Goal: Information Seeking & Learning: Learn about a topic

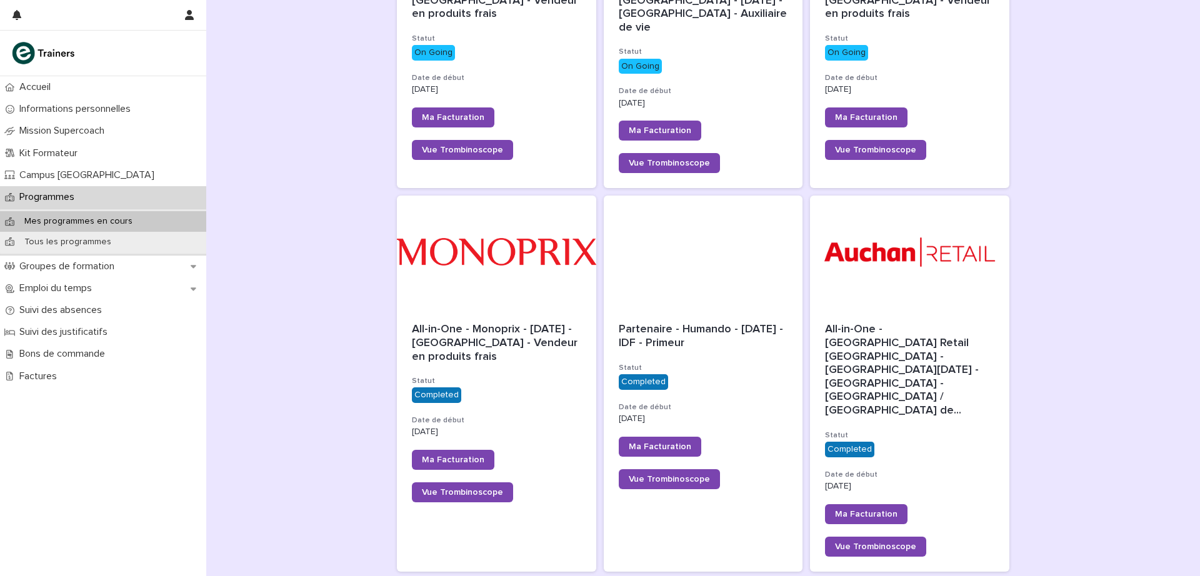
scroll to position [334, 0]
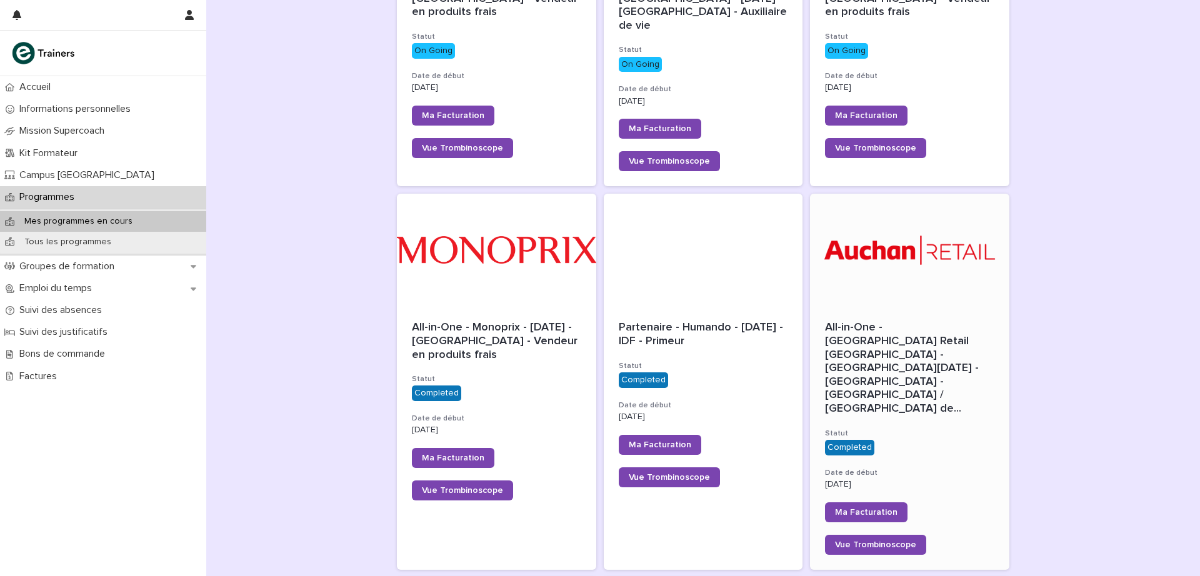
click at [913, 274] on div at bounding box center [909, 250] width 199 height 112
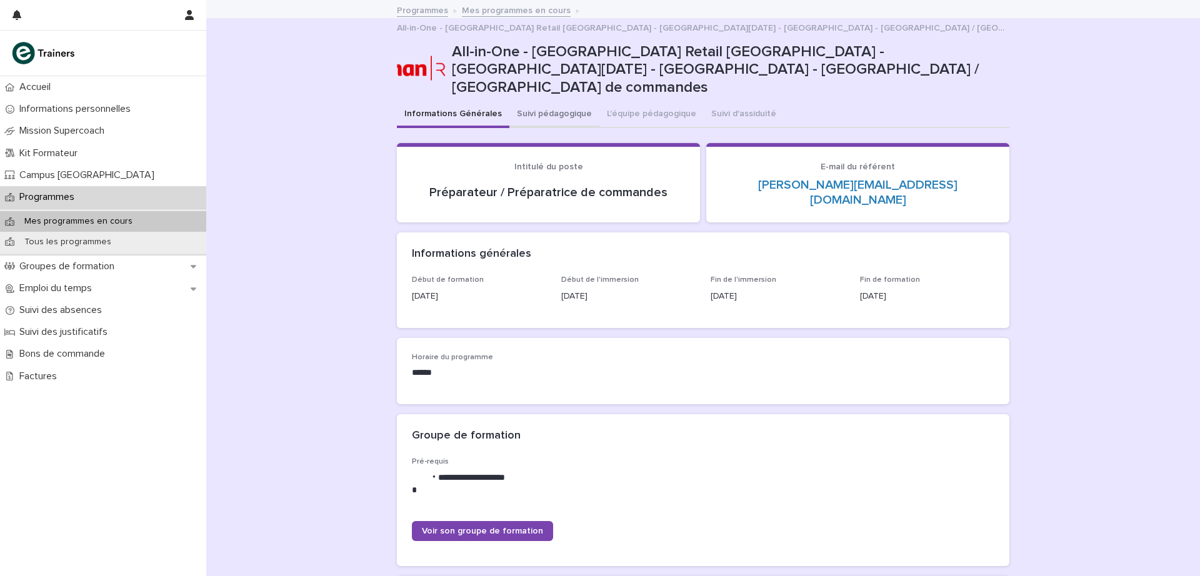
click at [543, 102] on button "Suivi pédagogique" at bounding box center [554, 115] width 90 height 26
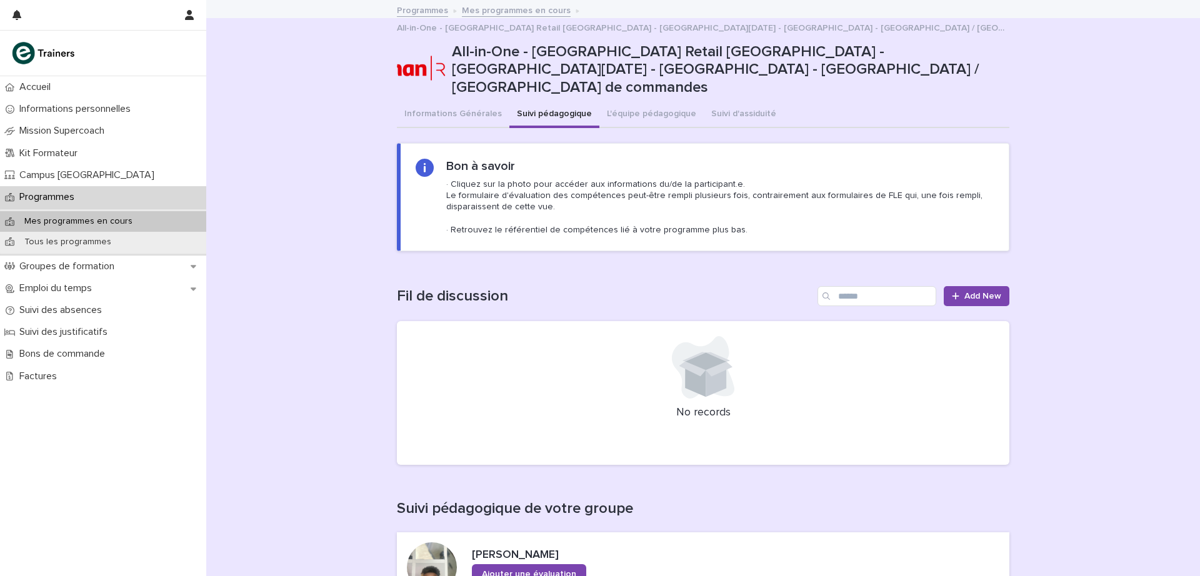
click at [513, 9] on link "Mes programmes en cours" at bounding box center [516, 9] width 109 height 14
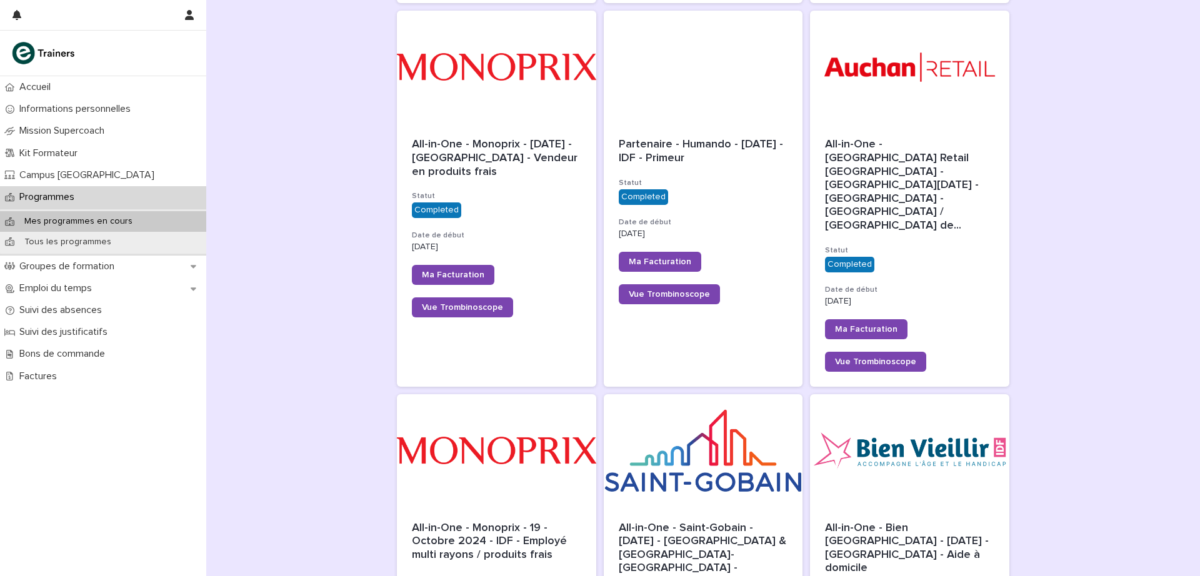
scroll to position [619, 0]
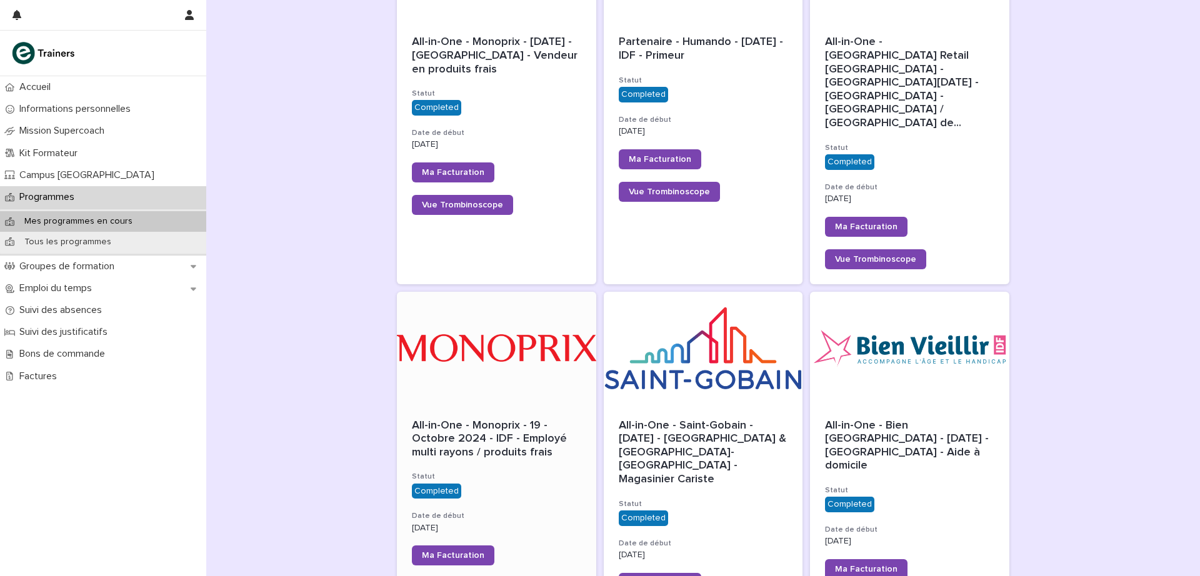
click at [464, 331] on div at bounding box center [496, 348] width 199 height 112
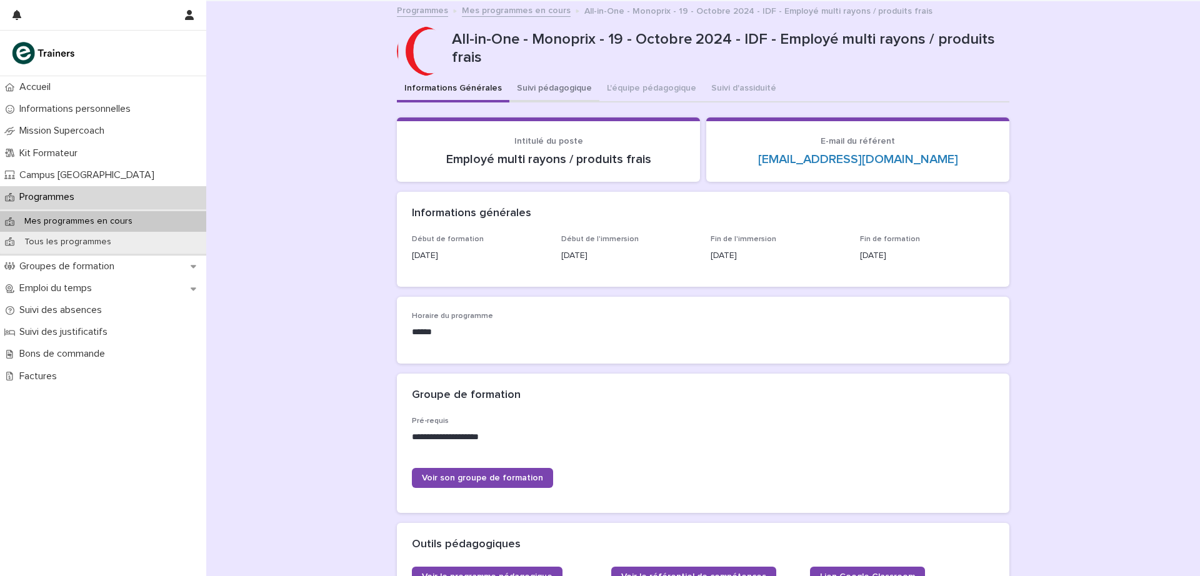
click at [527, 85] on button "Suivi pédagogique" at bounding box center [554, 89] width 90 height 26
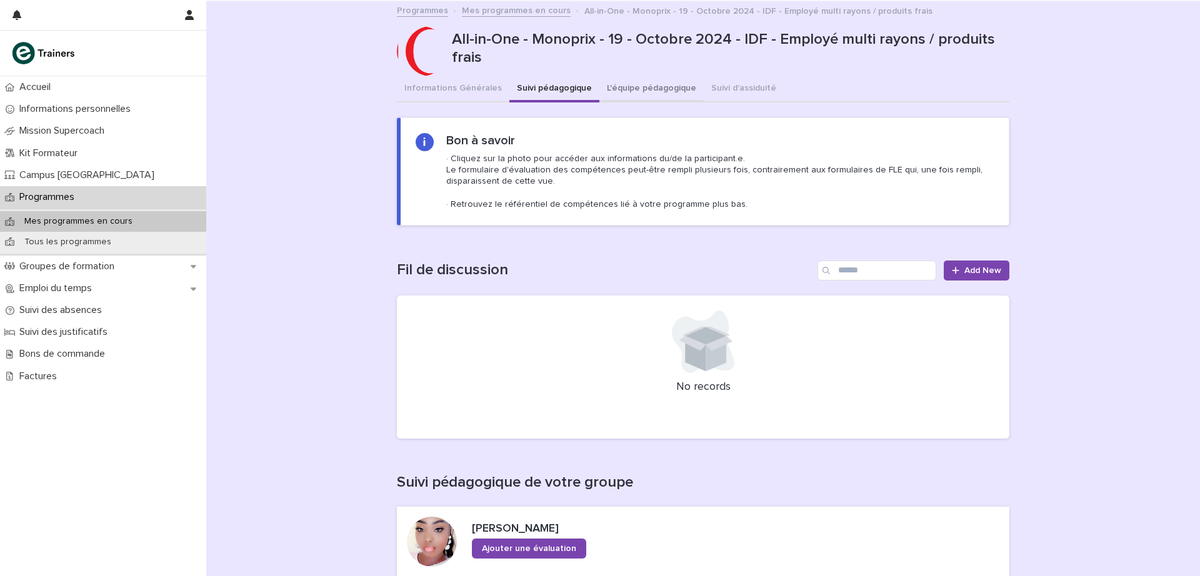
click at [619, 82] on button "L'équipe pédagogique" at bounding box center [651, 89] width 104 height 26
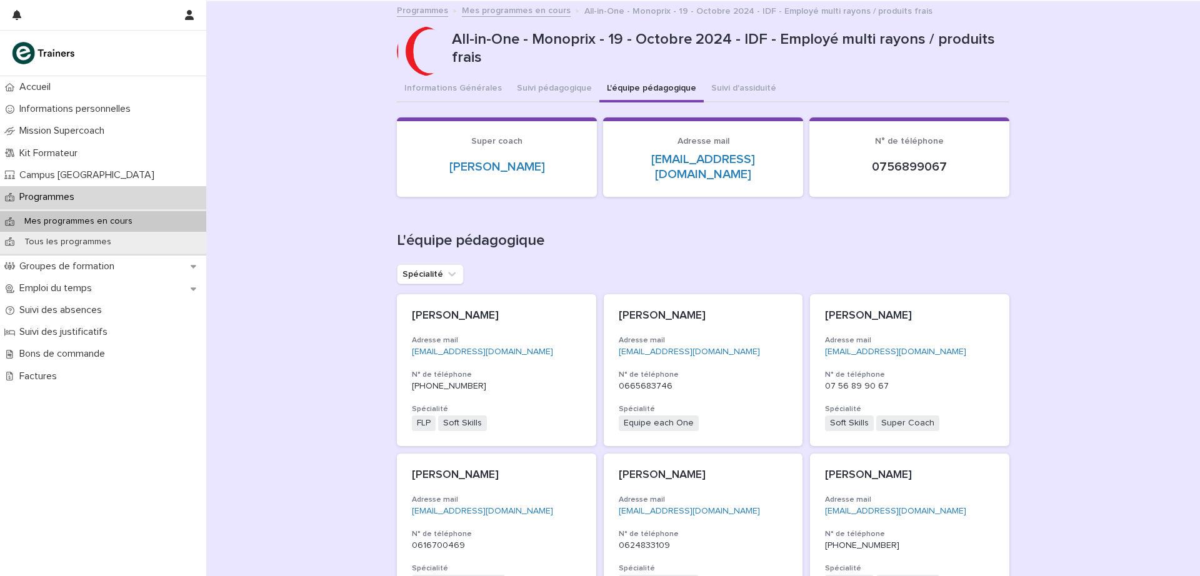
click at [418, 14] on link "Programmes" at bounding box center [422, 9] width 51 height 14
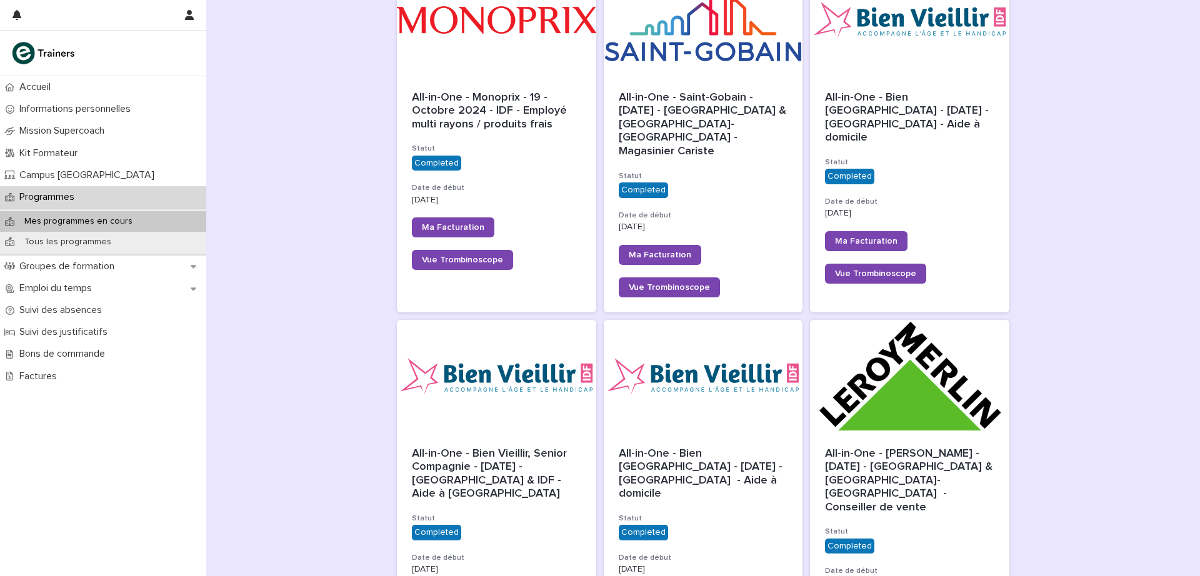
scroll to position [962, 0]
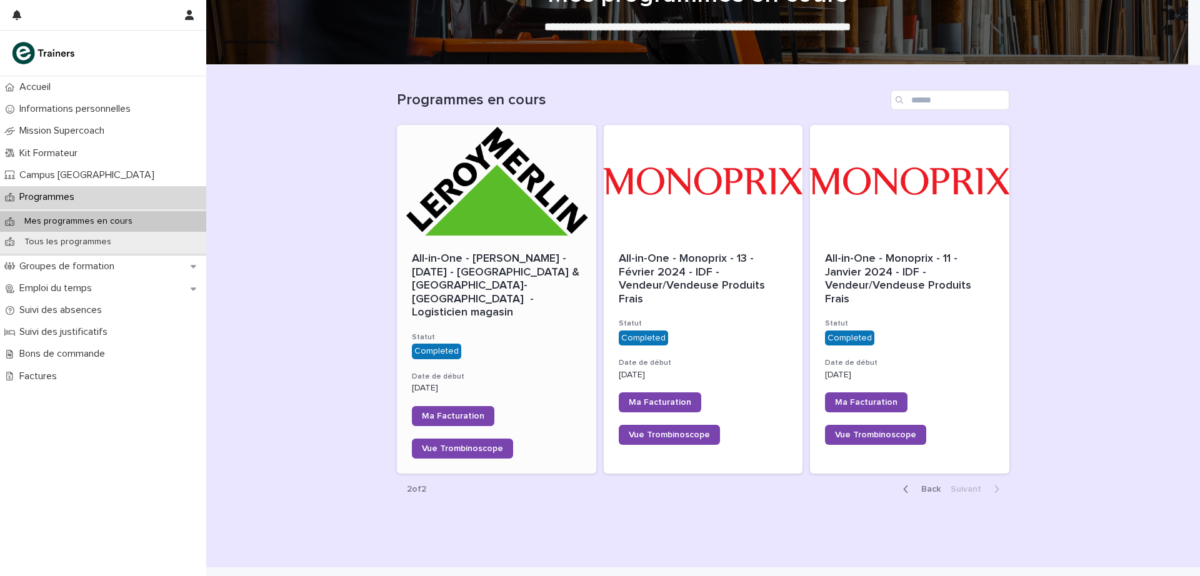
click at [530, 269] on span "All-in-One - [PERSON_NAME] - [DATE] - [GEOGRAPHIC_DATA] & [GEOGRAPHIC_DATA]-[GE…" at bounding box center [497, 285] width 171 height 65
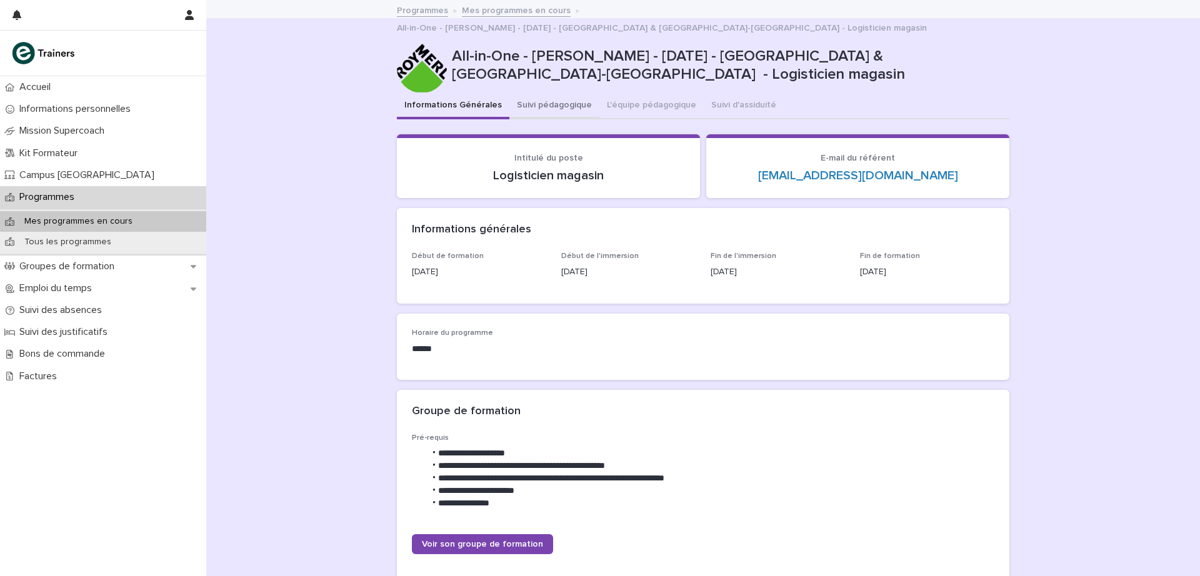
click at [562, 93] on button "Suivi pédagogique" at bounding box center [554, 106] width 90 height 26
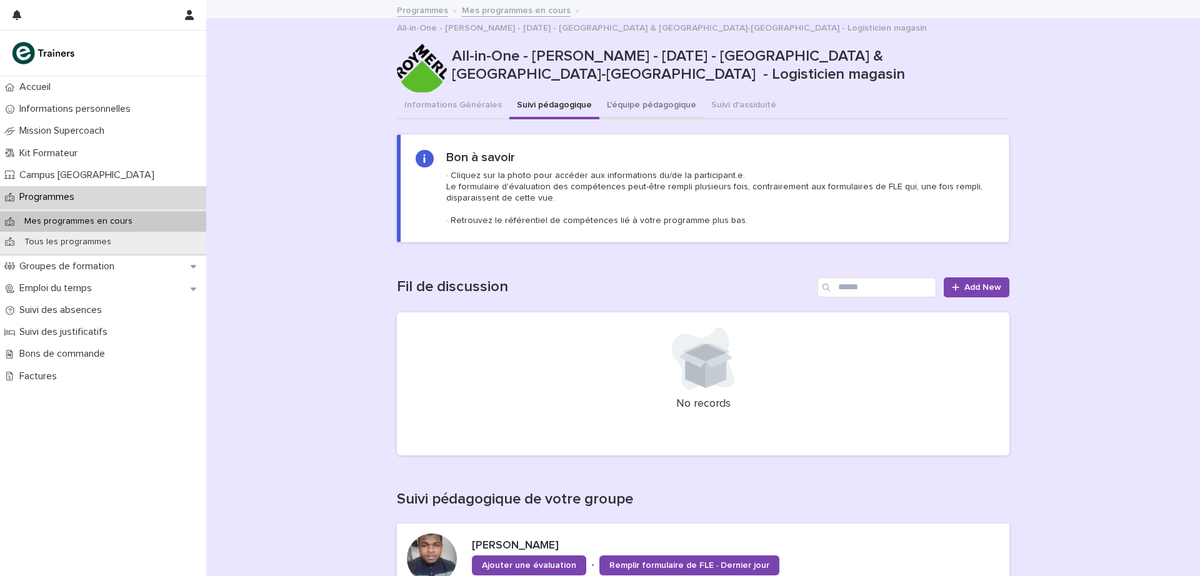
click at [629, 93] on button "L'équipe pédagogique" at bounding box center [651, 106] width 104 height 26
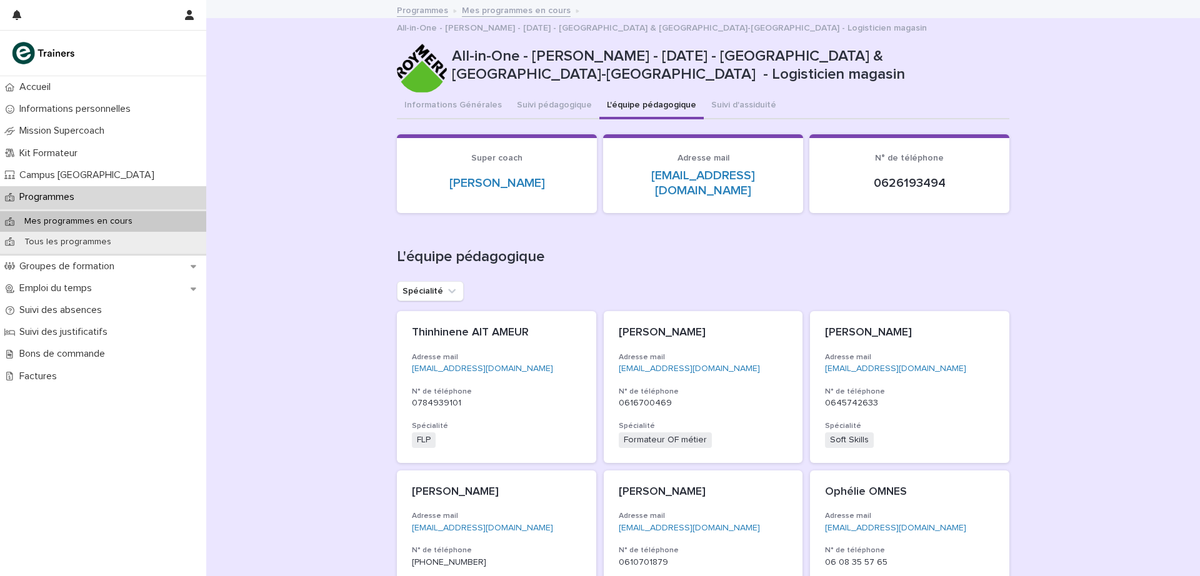
click at [420, 9] on link "Programmes" at bounding box center [422, 9] width 51 height 14
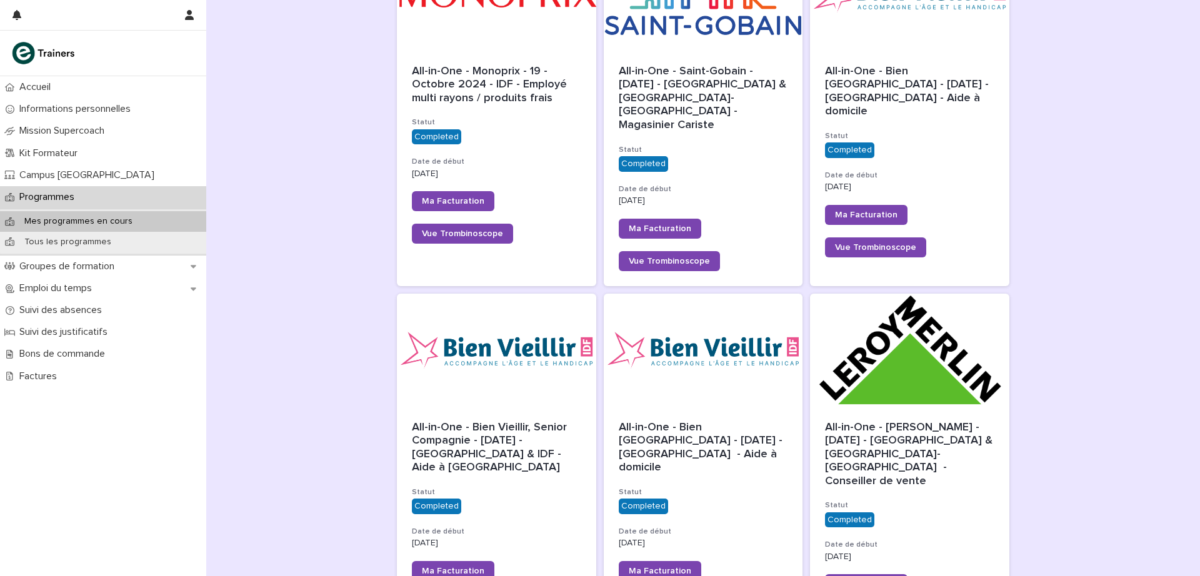
scroll to position [977, 0]
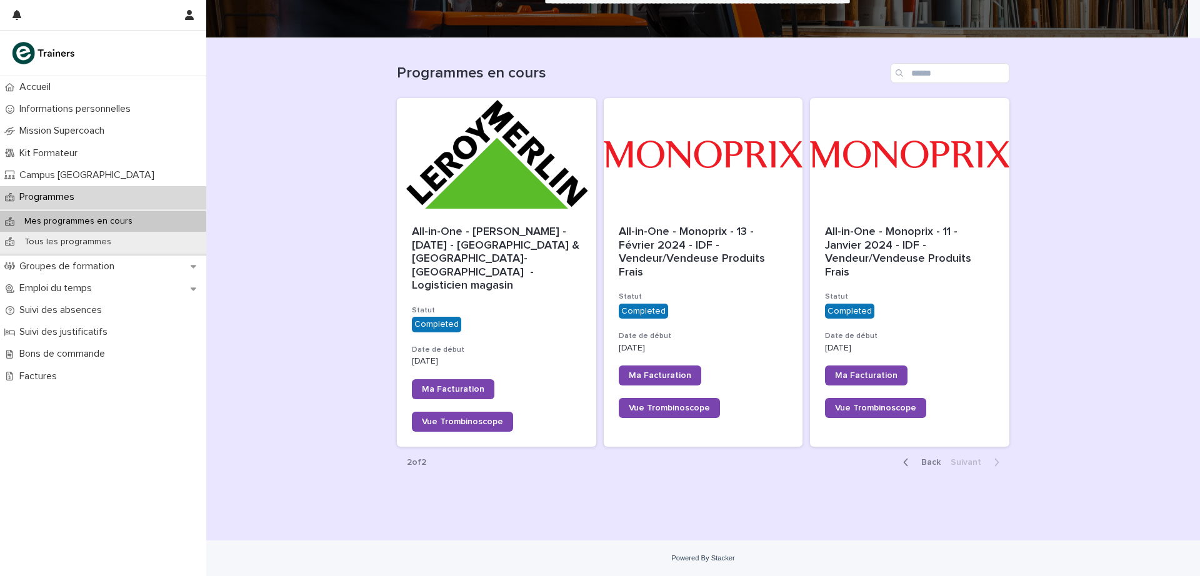
scroll to position [60, 0]
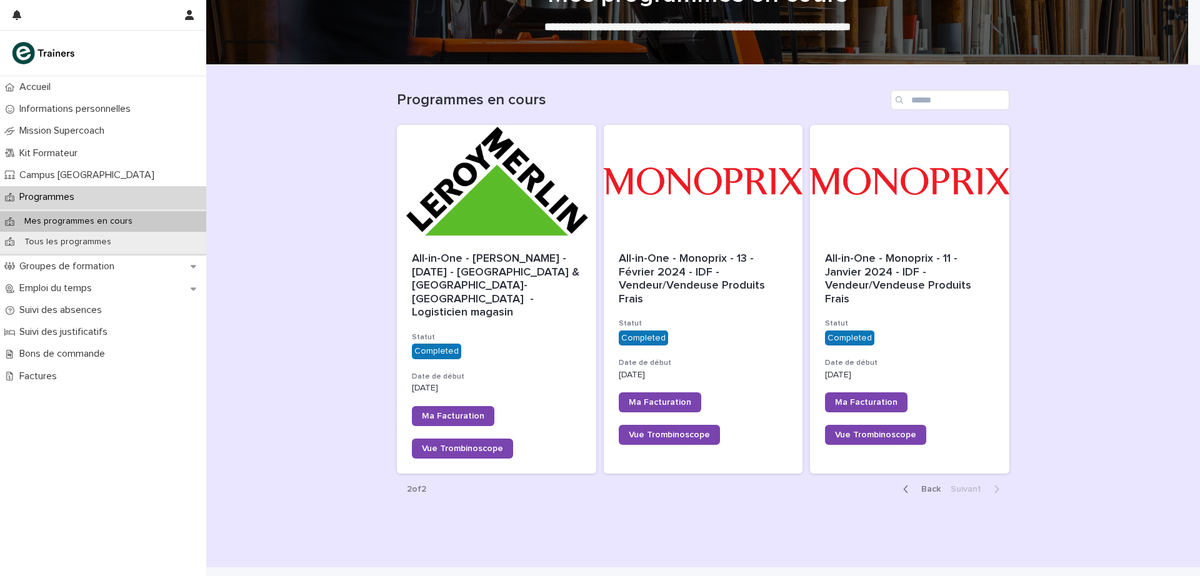
click at [928, 485] on span "Back" at bounding box center [927, 489] width 27 height 9
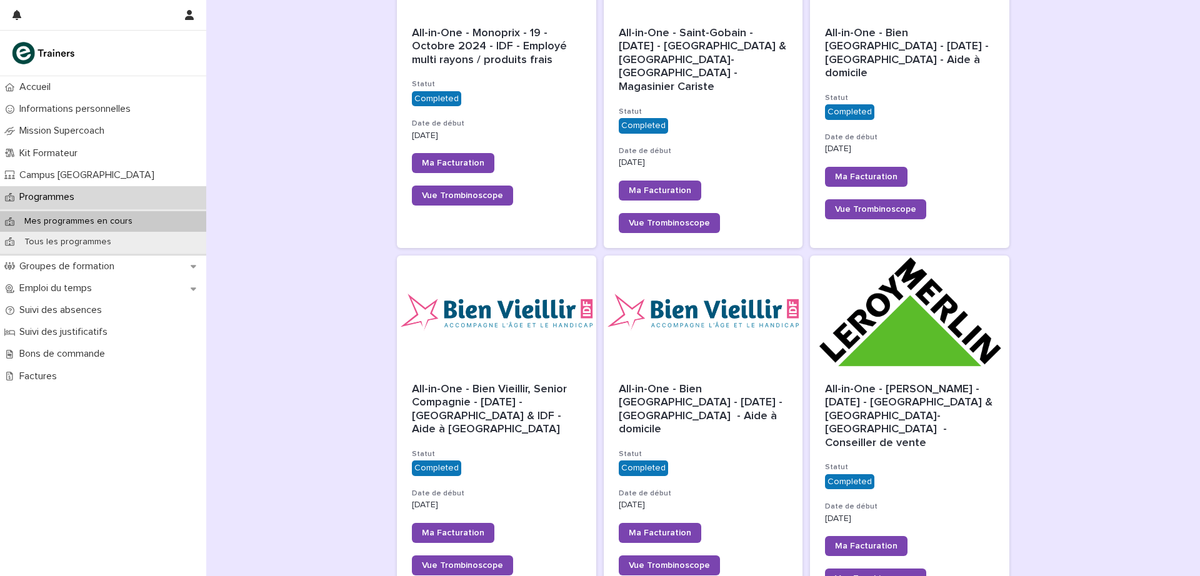
scroll to position [1021, 0]
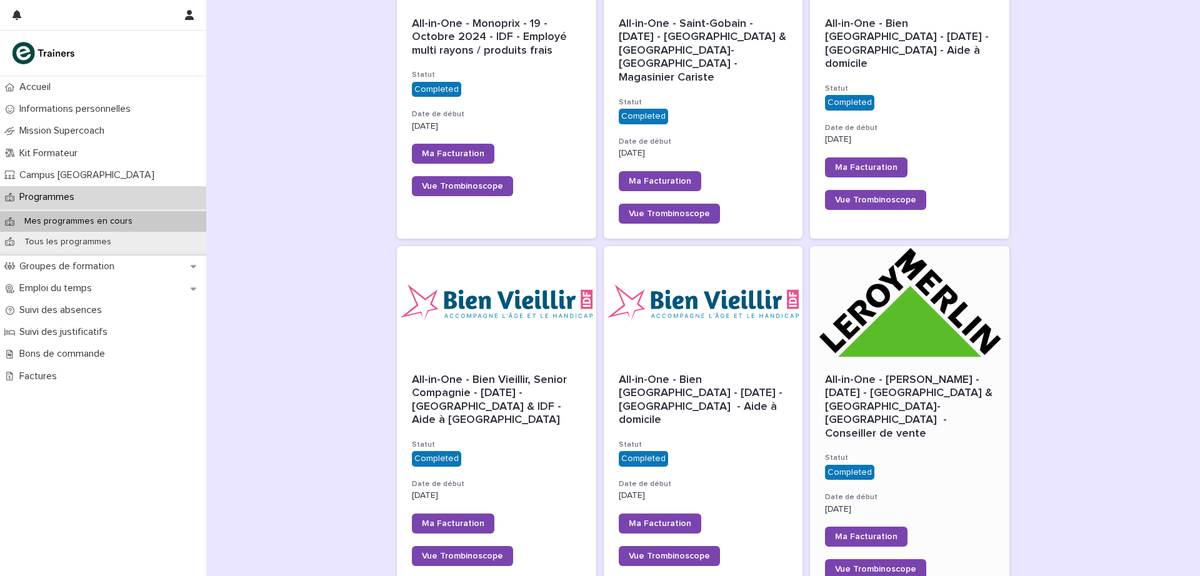
click at [935, 374] on span "All-in-One - [PERSON_NAME] - [DATE] - [GEOGRAPHIC_DATA] & [GEOGRAPHIC_DATA]-[GE…" at bounding box center [910, 406] width 171 height 65
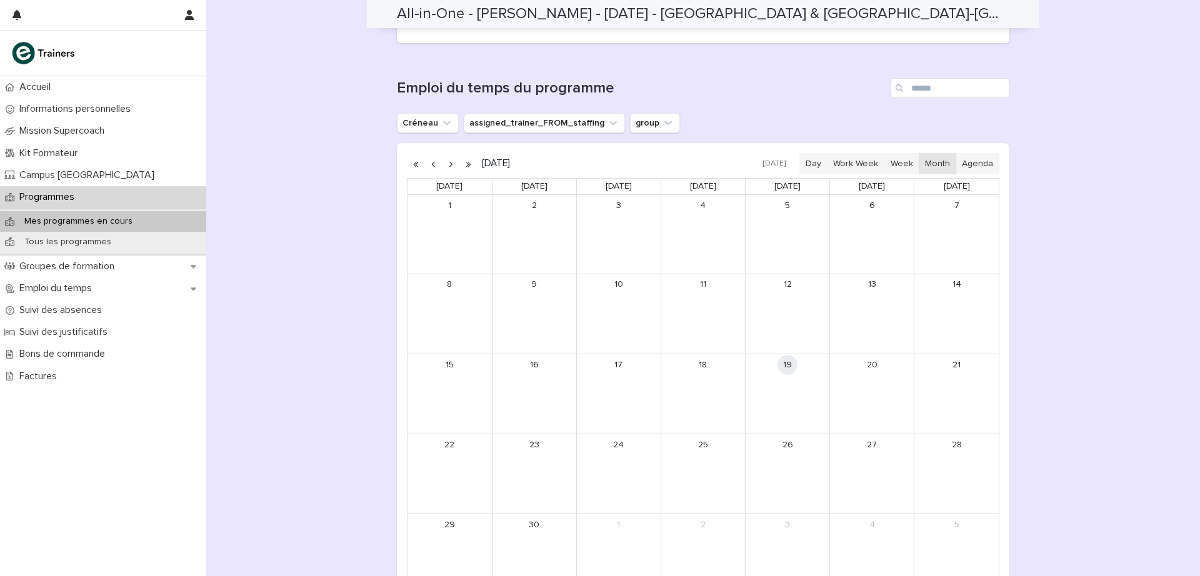
scroll to position [22, 0]
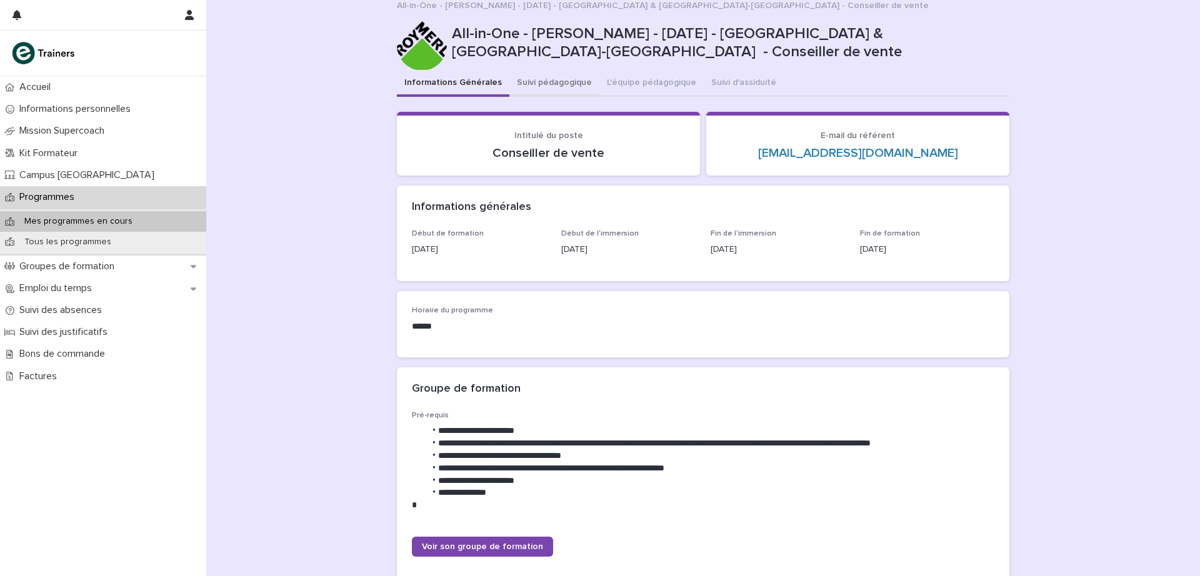
click at [542, 71] on button "Suivi pédagogique" at bounding box center [554, 84] width 90 height 26
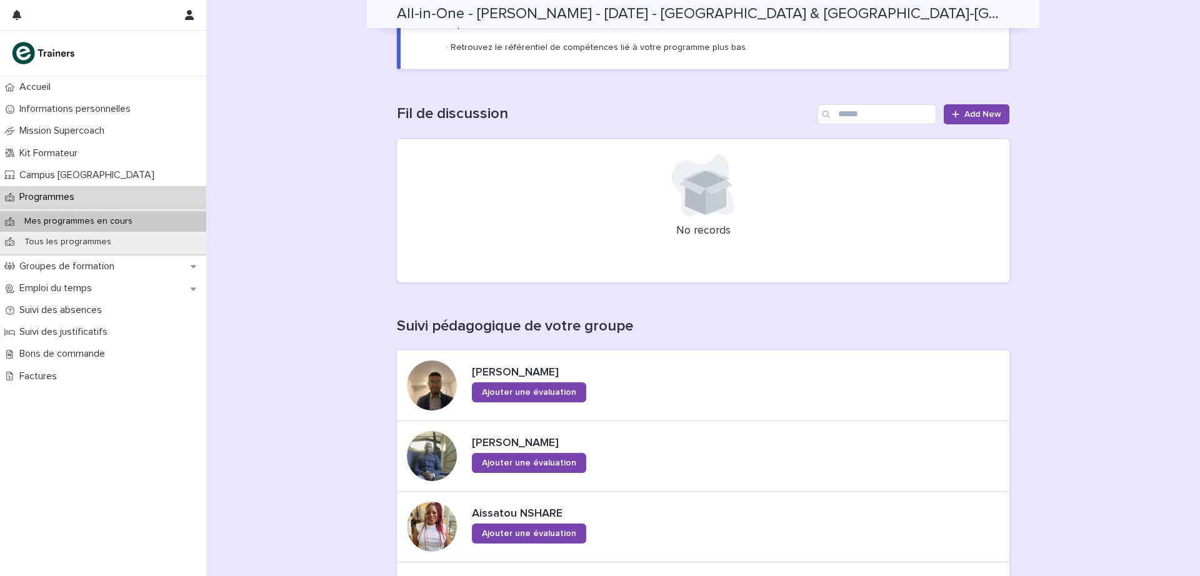
scroll to position [28, 0]
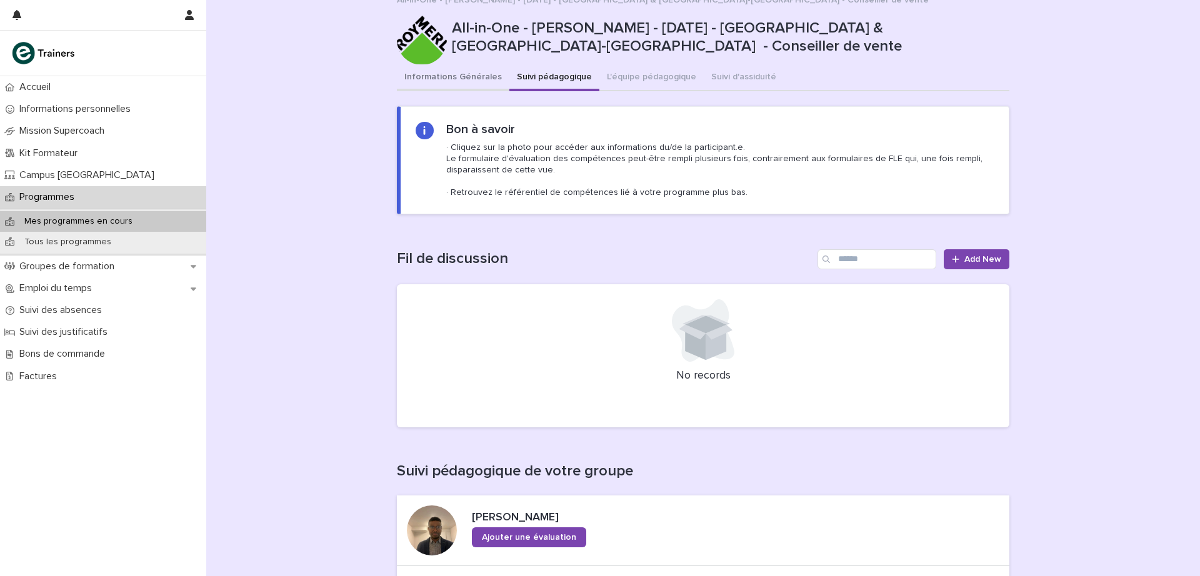
click at [458, 65] on button "Informations Générales" at bounding box center [453, 78] width 112 height 26
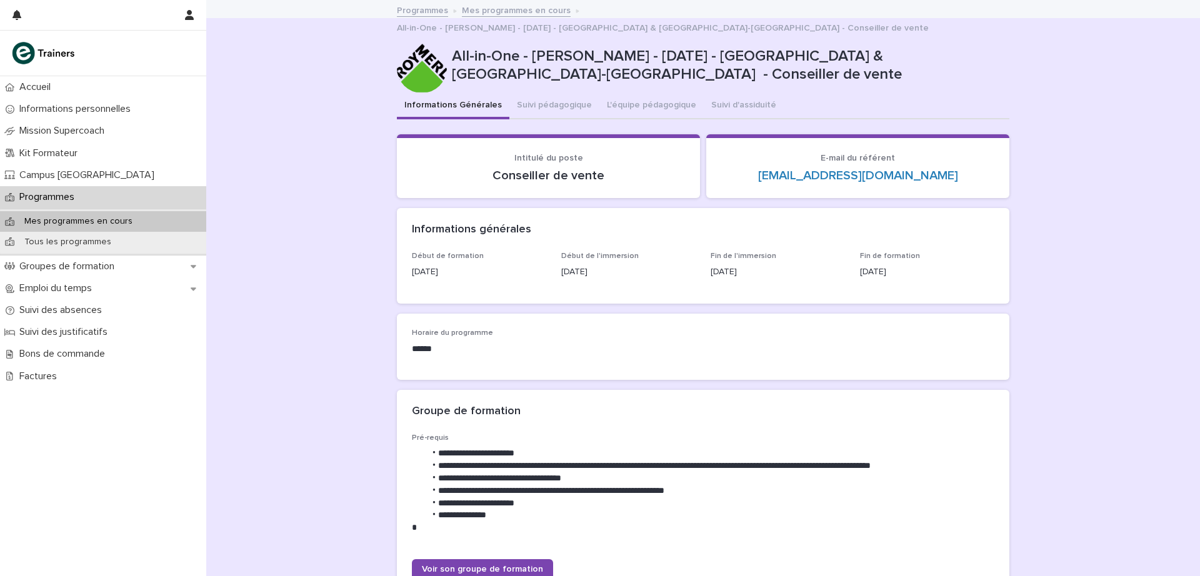
click at [421, 9] on link "Programmes" at bounding box center [422, 9] width 51 height 14
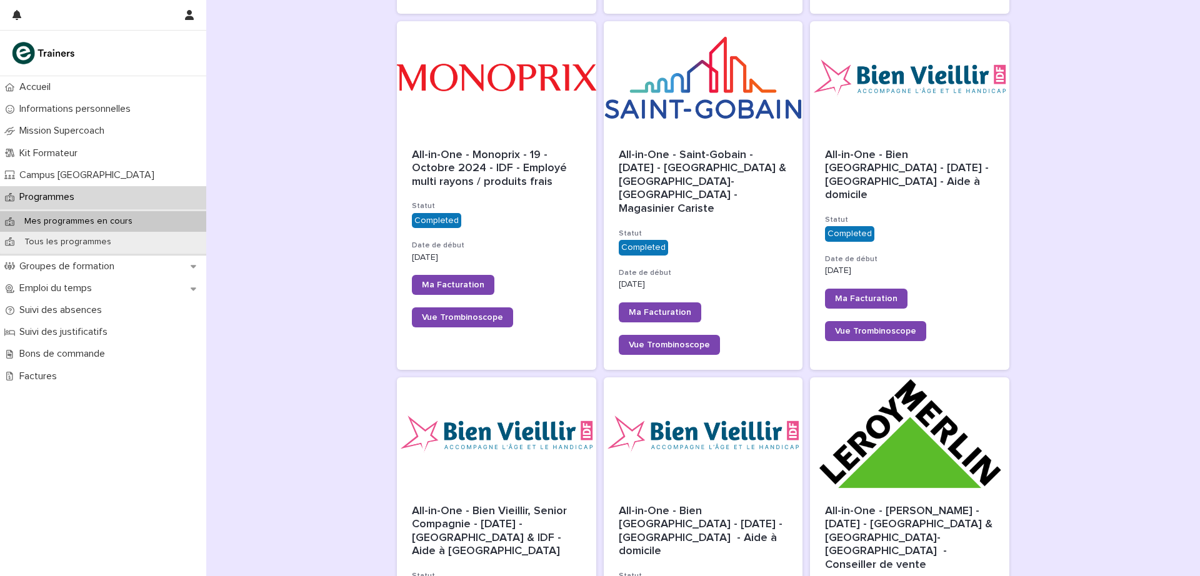
scroll to position [887, 0]
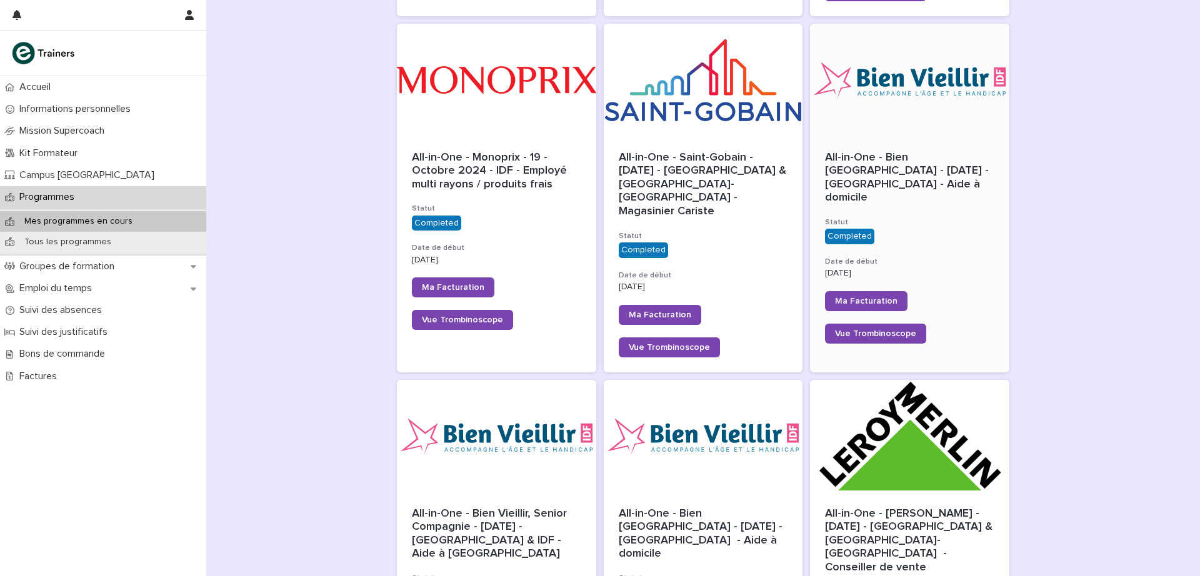
click at [937, 136] on div "All-in-One - Bien [GEOGRAPHIC_DATA] - [DATE] - [GEOGRAPHIC_DATA] - Aide à domic…" at bounding box center [909, 247] width 199 height 222
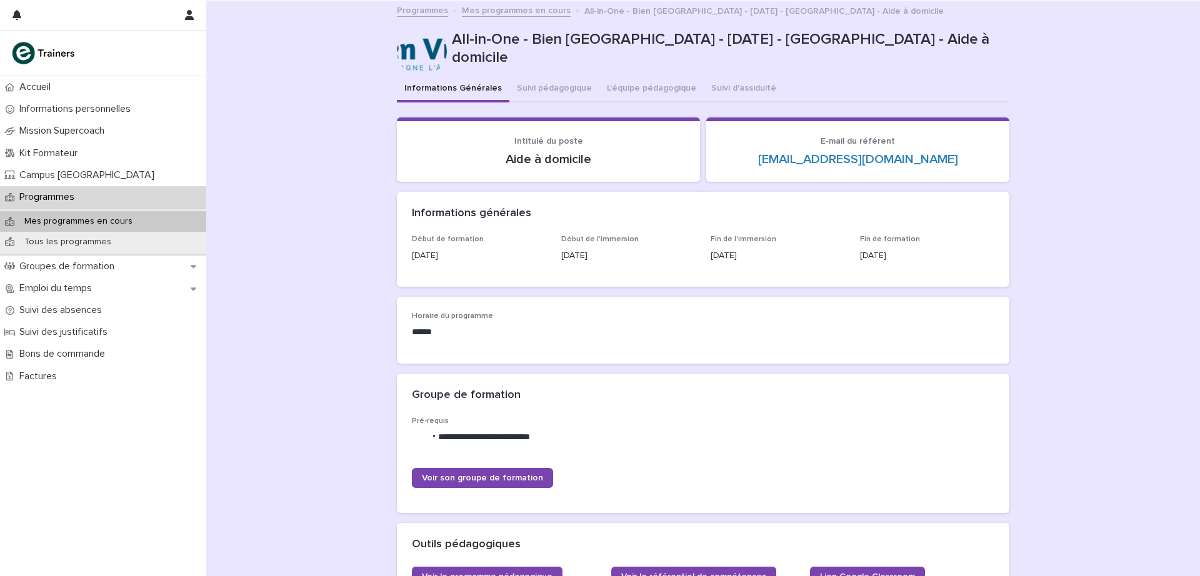
click at [429, 16] on link "Programmes" at bounding box center [422, 9] width 51 height 14
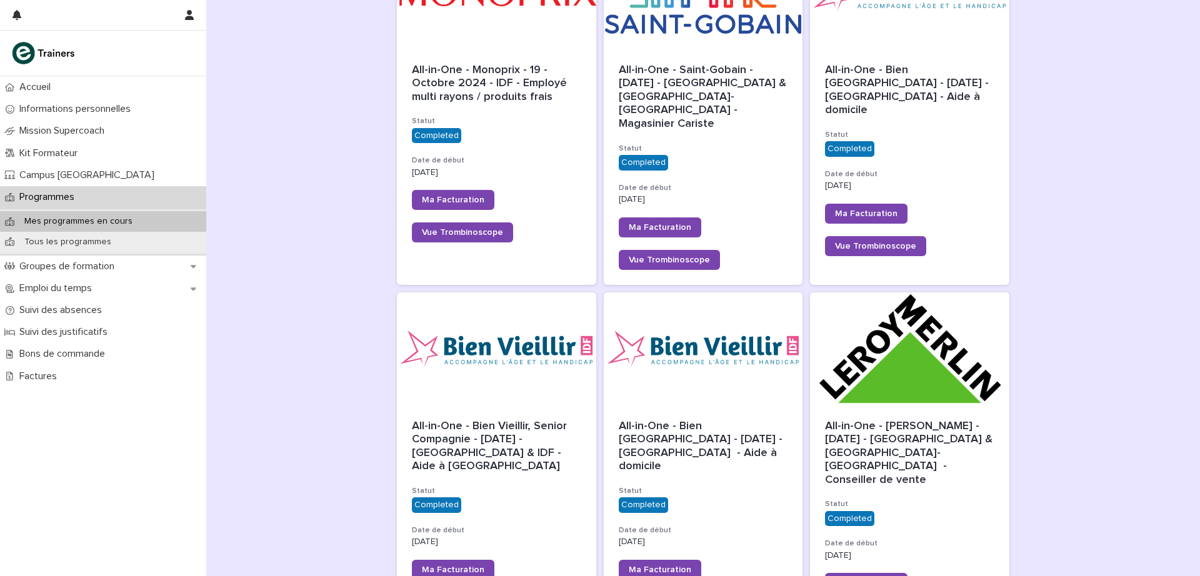
scroll to position [1047, 0]
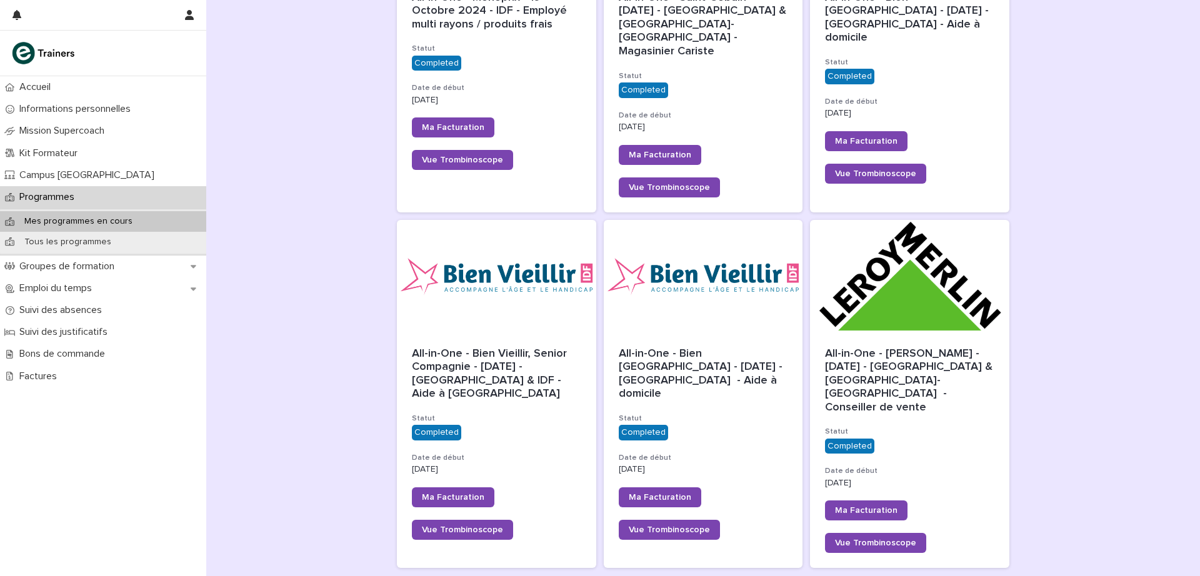
click at [965, 576] on span "Next" at bounding box center [969, 583] width 38 height 9
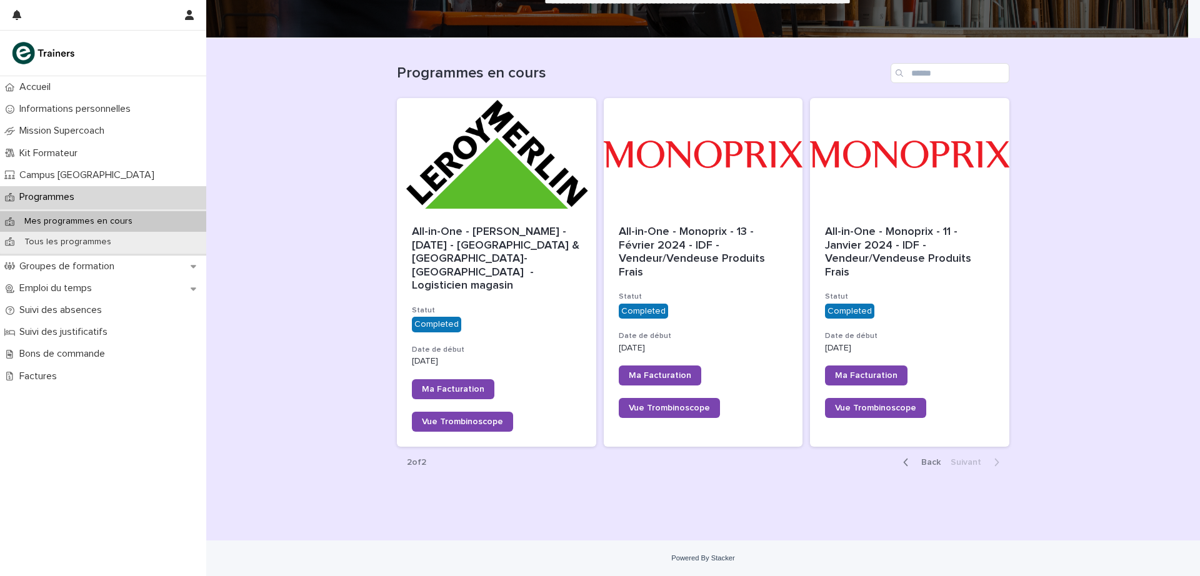
scroll to position [60, 0]
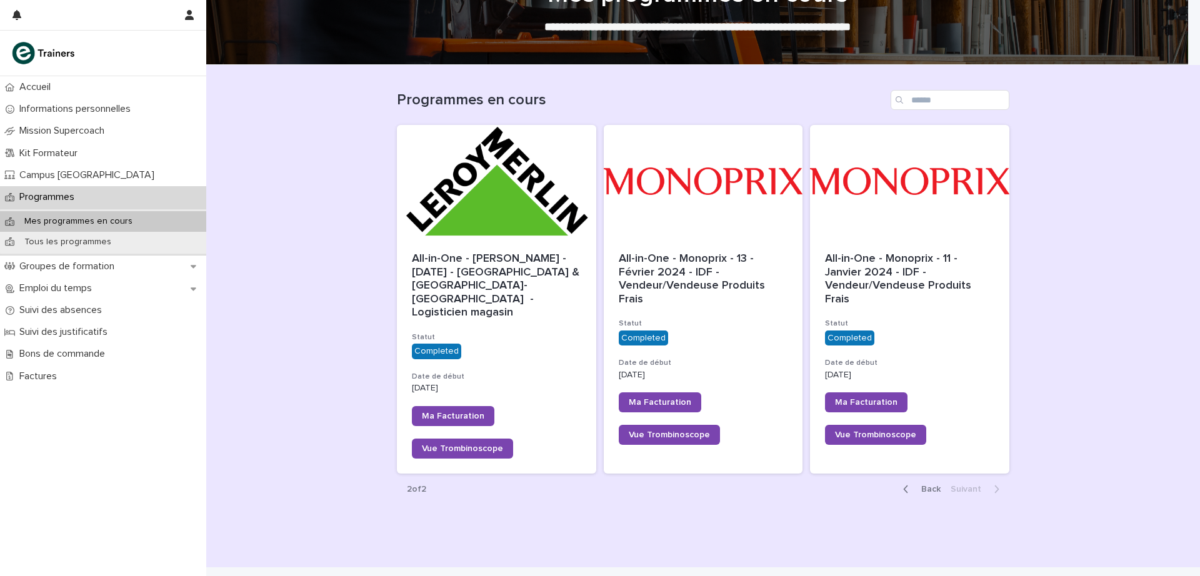
click at [923, 485] on span "Back" at bounding box center [927, 489] width 27 height 9
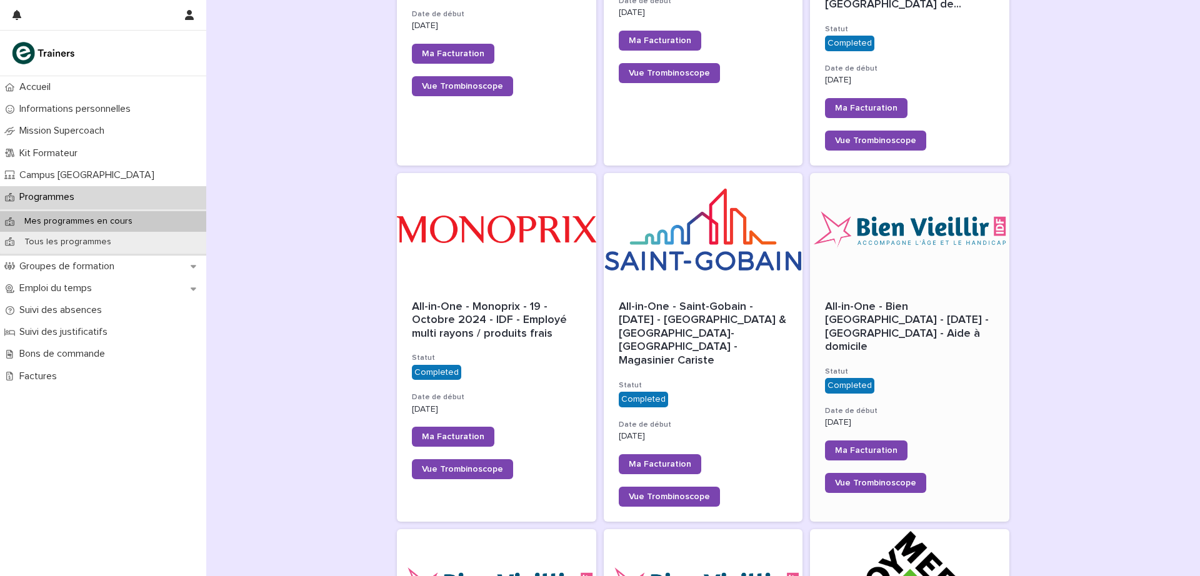
scroll to position [740, 0]
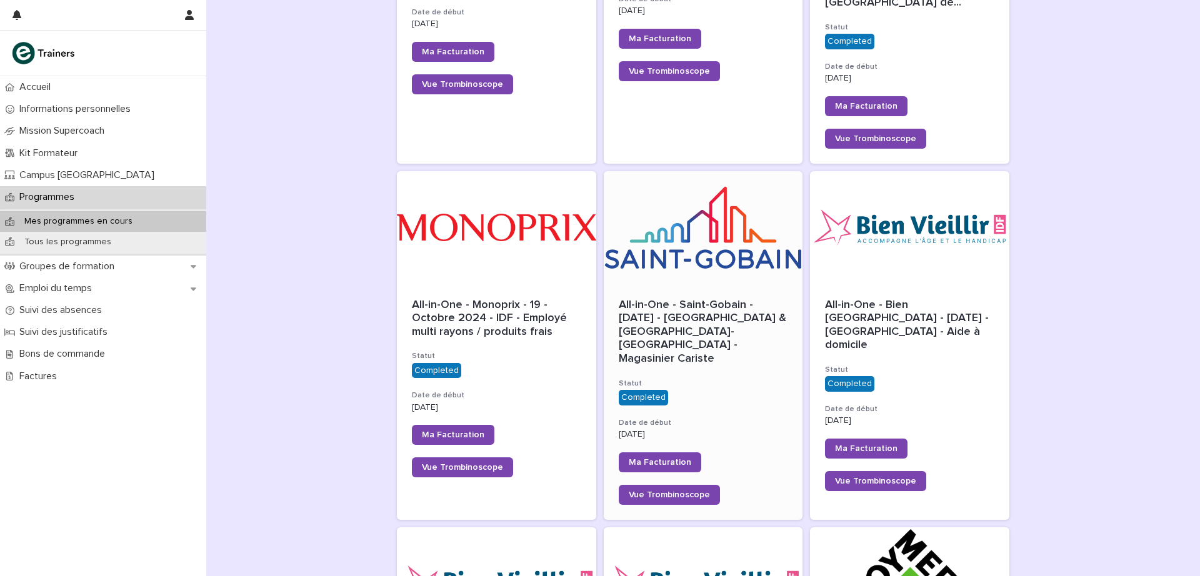
click at [719, 284] on div "All-in-One - Saint-Gobain - [DATE] - [GEOGRAPHIC_DATA] & [GEOGRAPHIC_DATA]-[GEO…" at bounding box center [703, 402] width 199 height 236
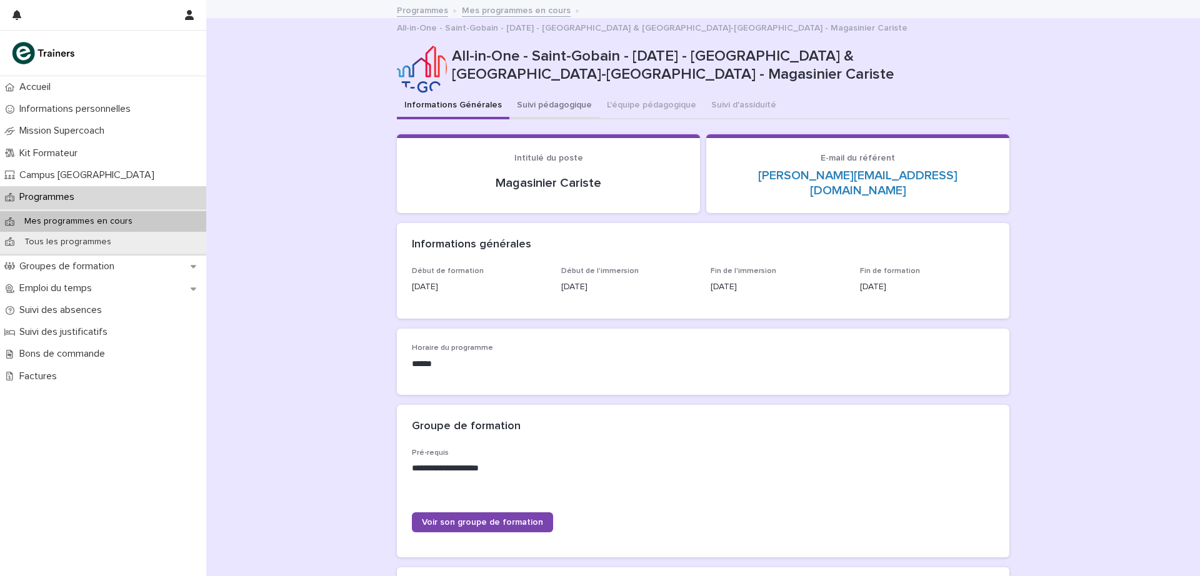
click at [558, 93] on button "Suivi pédagogique" at bounding box center [554, 106] width 90 height 26
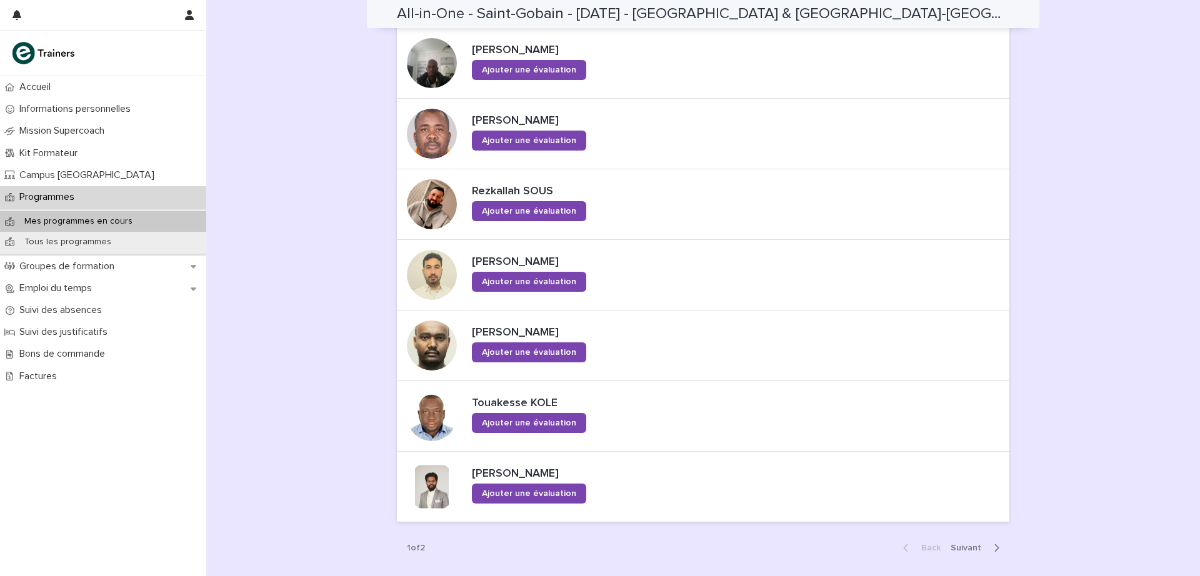
scroll to position [701, 0]
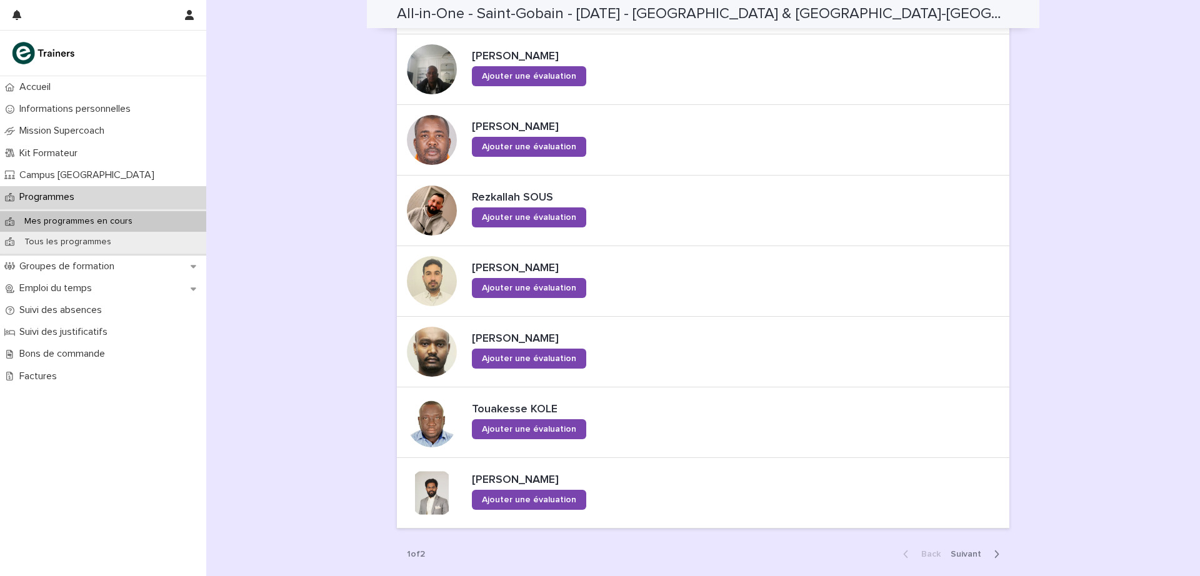
click at [960, 550] on span "Next" at bounding box center [969, 554] width 38 height 9
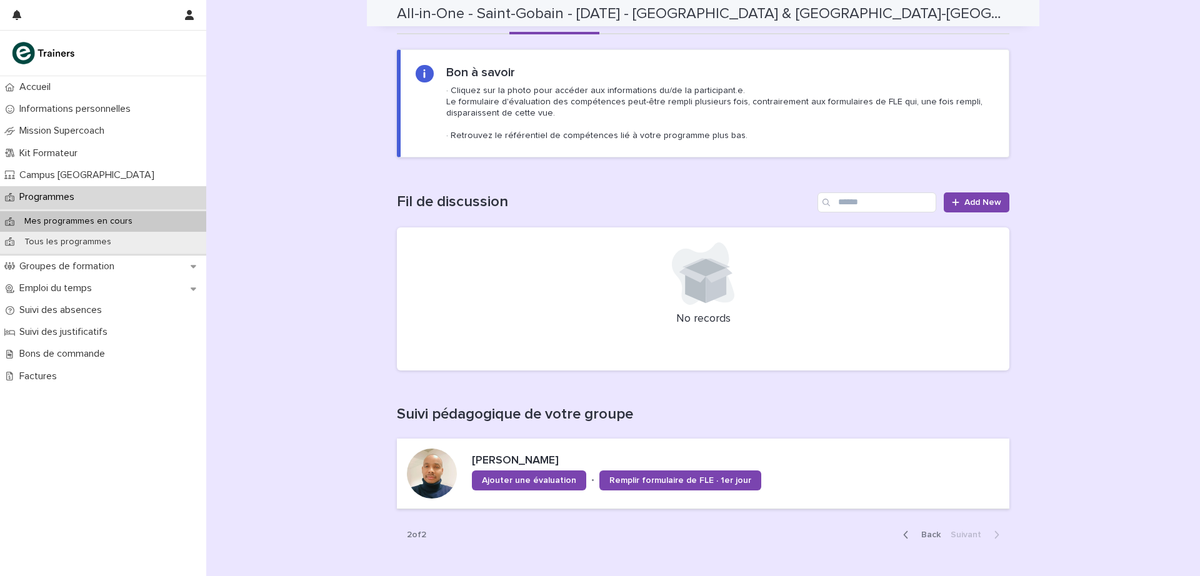
scroll to position [11, 0]
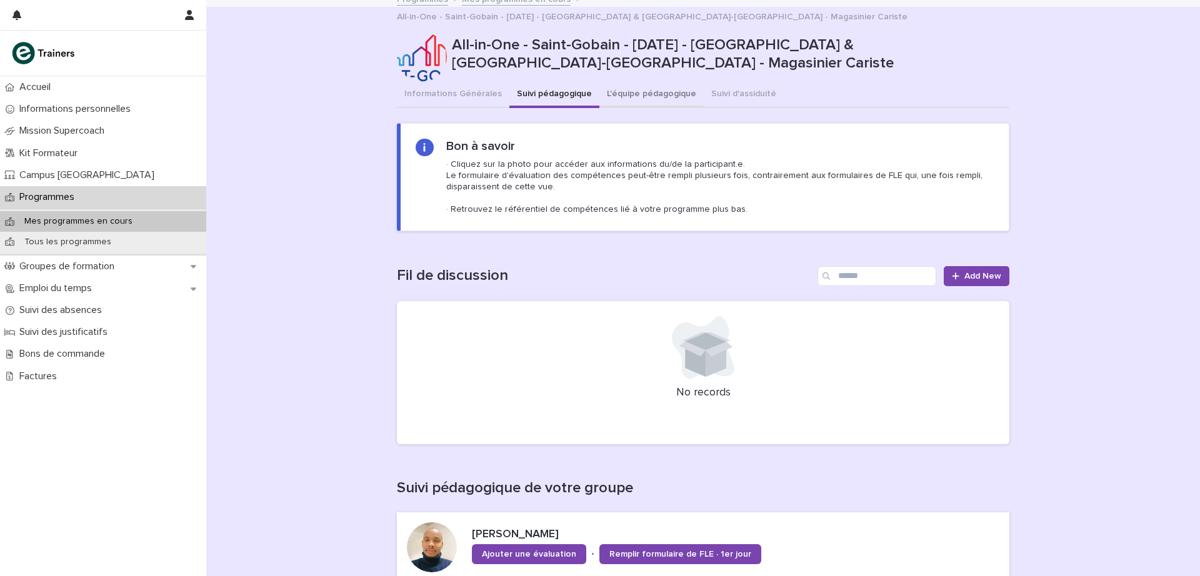
click at [622, 82] on button "L'équipe pédagogique" at bounding box center [651, 95] width 104 height 26
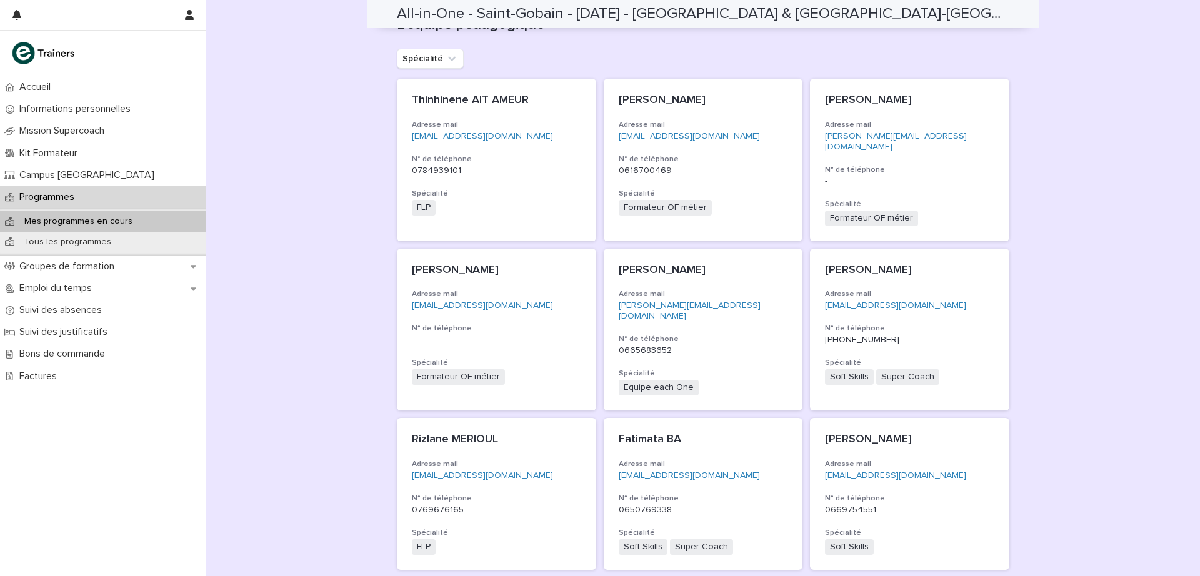
scroll to position [234, 0]
click at [849, 432] on p "[PERSON_NAME]" at bounding box center [909, 439] width 169 height 14
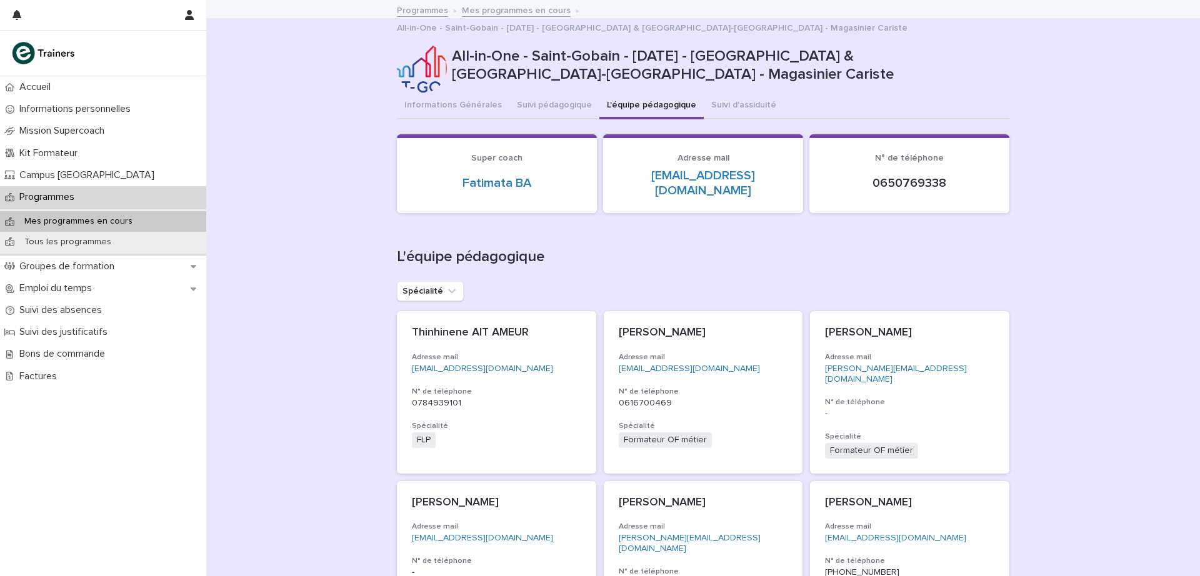
click at [438, 9] on link "Programmes" at bounding box center [422, 9] width 51 height 14
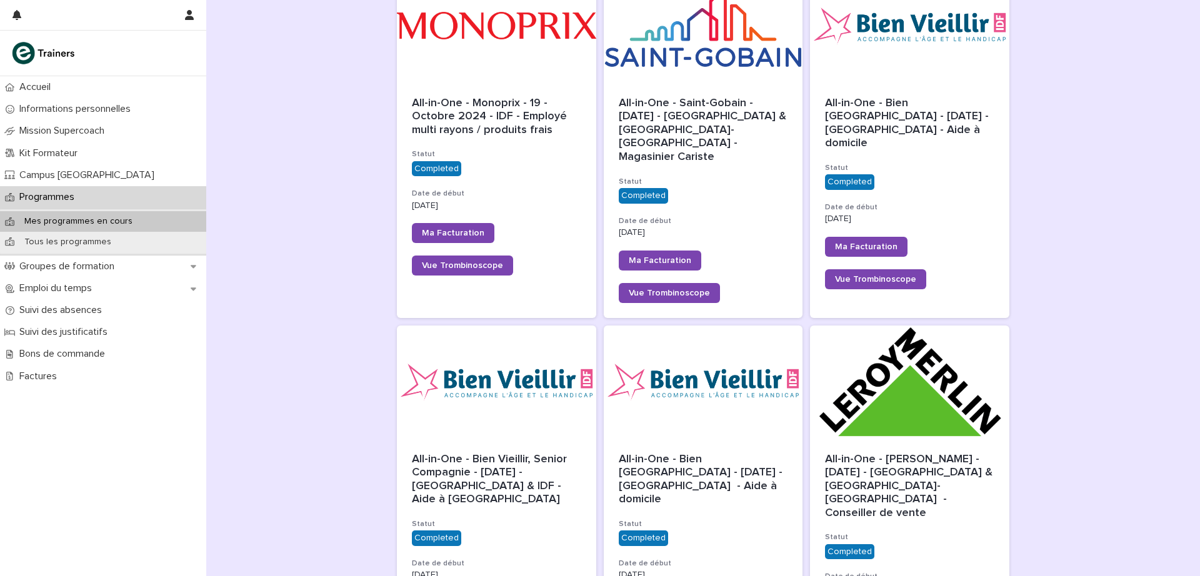
scroll to position [1047, 0]
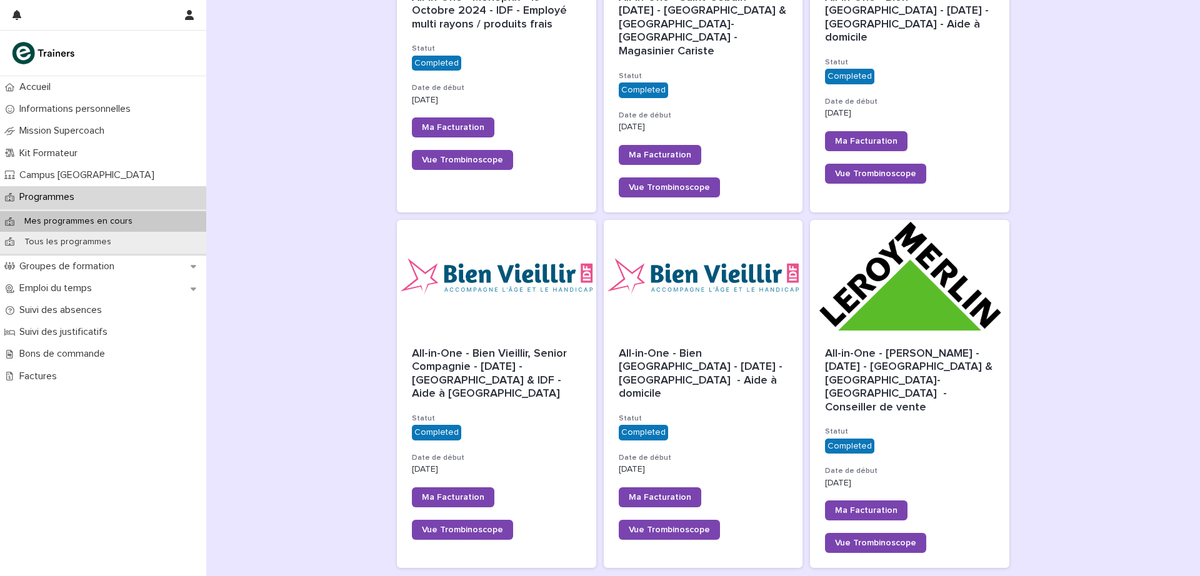
click at [958, 576] on span "Next" at bounding box center [969, 583] width 38 height 9
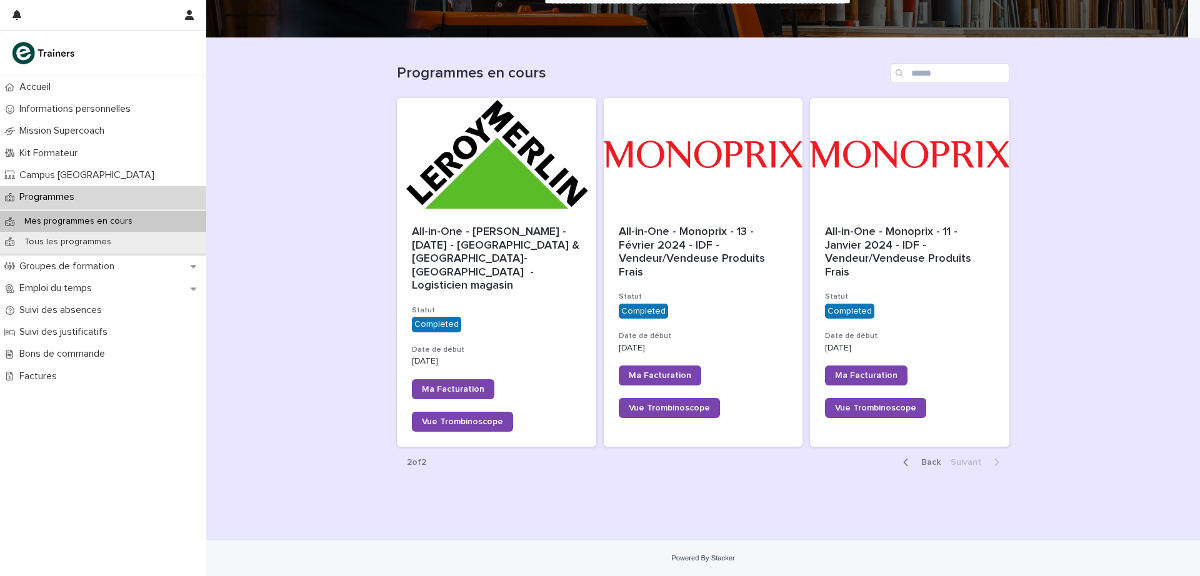
scroll to position [60, 0]
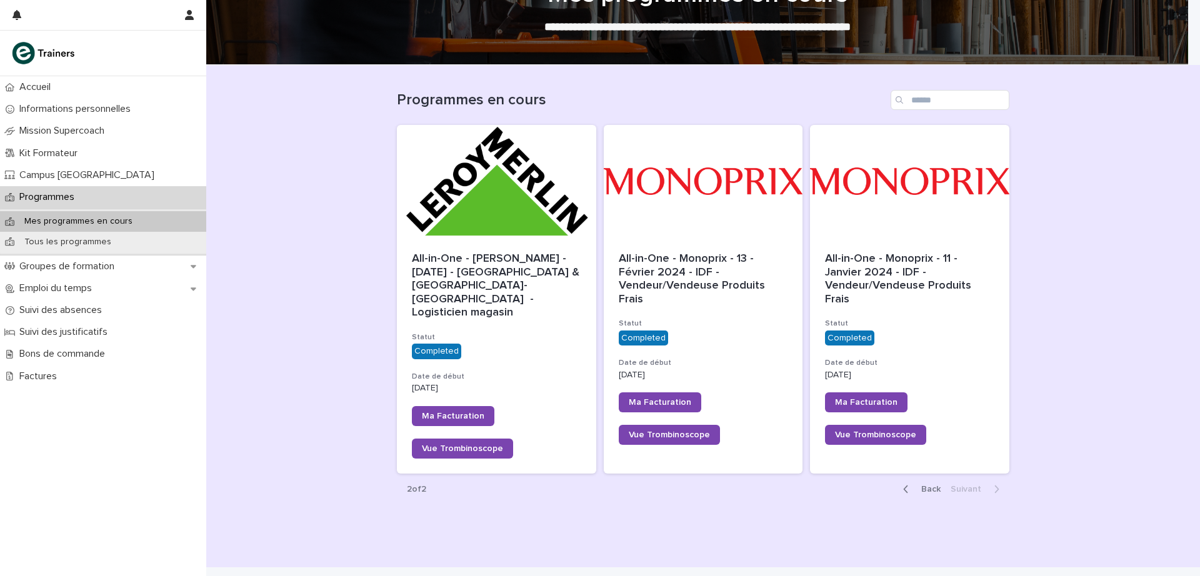
click at [927, 485] on span "Back" at bounding box center [927, 489] width 27 height 9
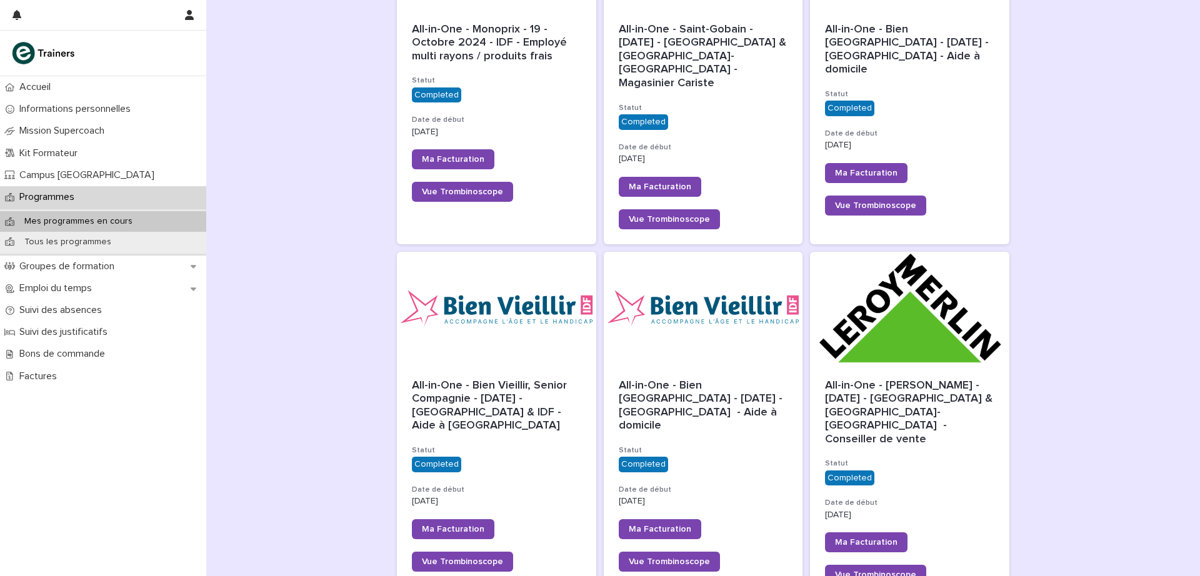
scroll to position [1047, 0]
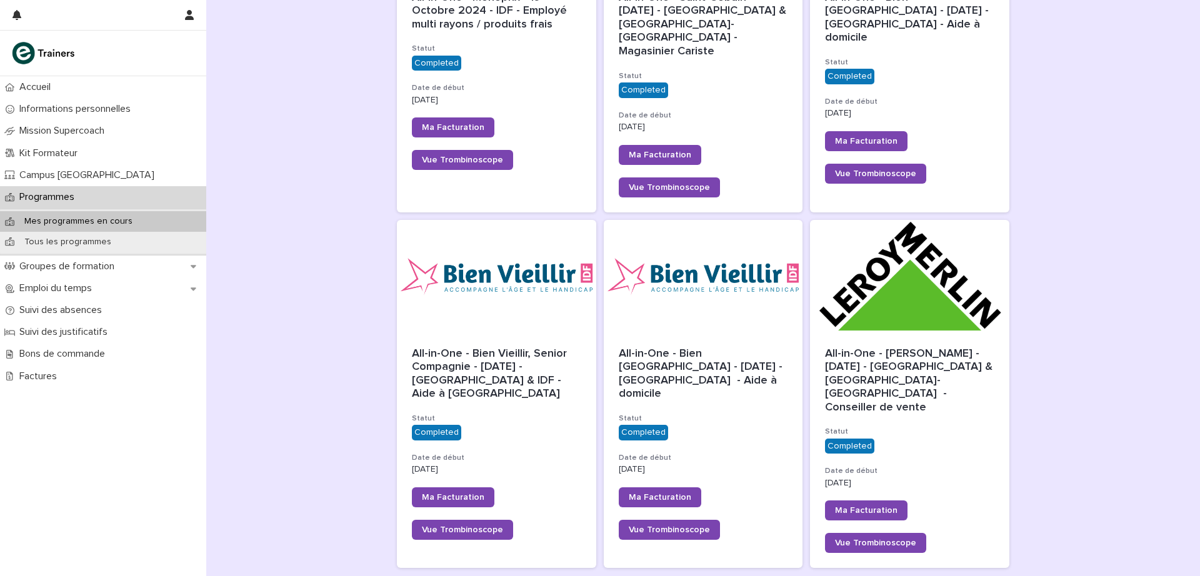
click at [956, 576] on span "Next" at bounding box center [969, 583] width 38 height 9
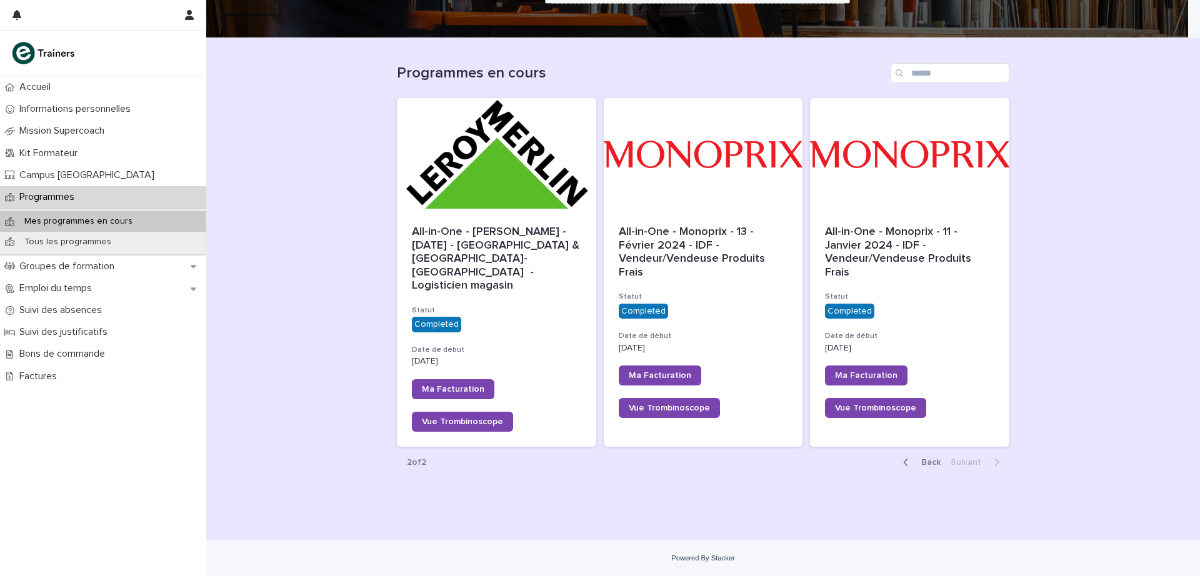
scroll to position [60, 0]
